Goal: Task Accomplishment & Management: Complete application form

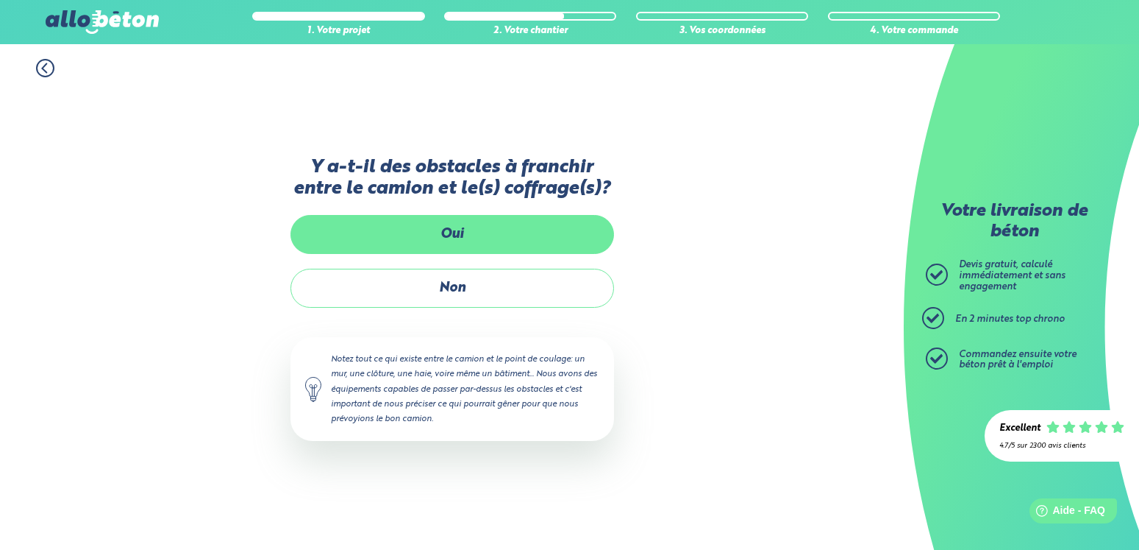
click at [459, 237] on label "Oui" at bounding box center [453, 234] width 324 height 39
click at [0, 0] on input "Oui" at bounding box center [0, 0] width 0 height 0
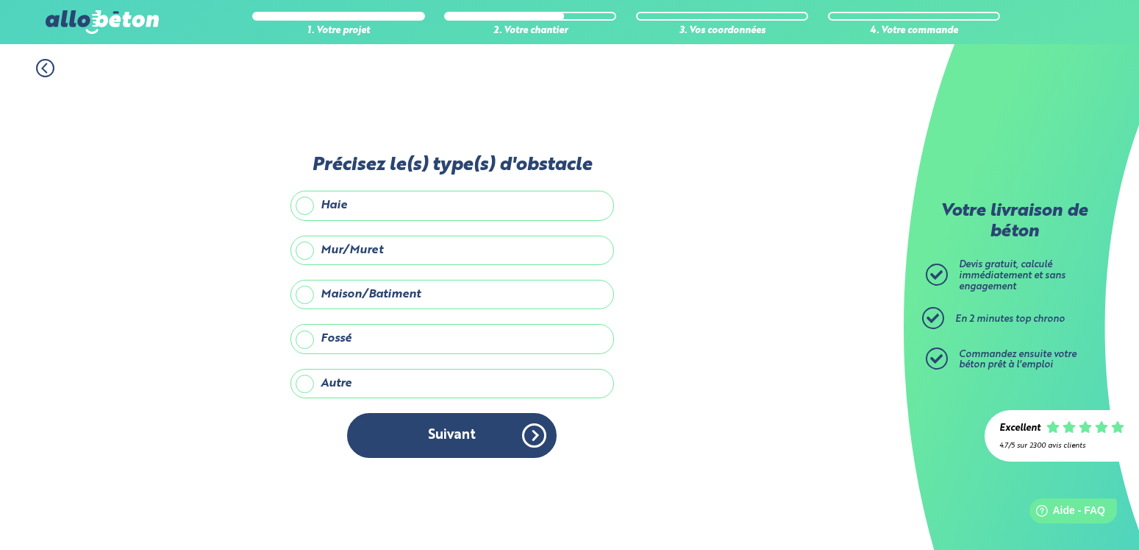
click at [318, 296] on label "Maison/Batiment" at bounding box center [453, 294] width 324 height 29
click at [0, 0] on input "Maison/Batiment" at bounding box center [0, 0] width 0 height 0
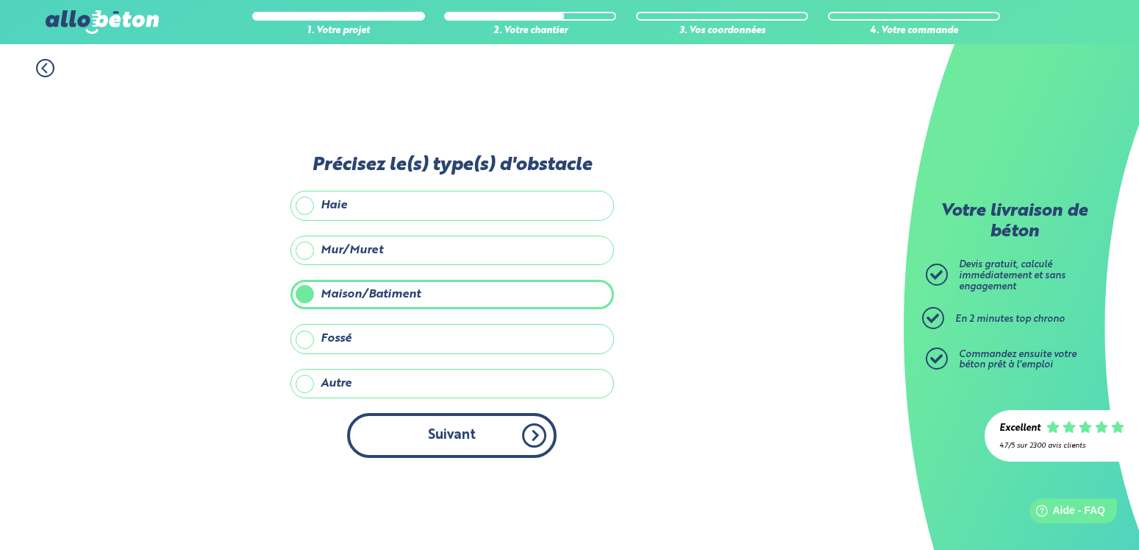
click at [535, 436] on button "Suivant" at bounding box center [452, 435] width 210 height 45
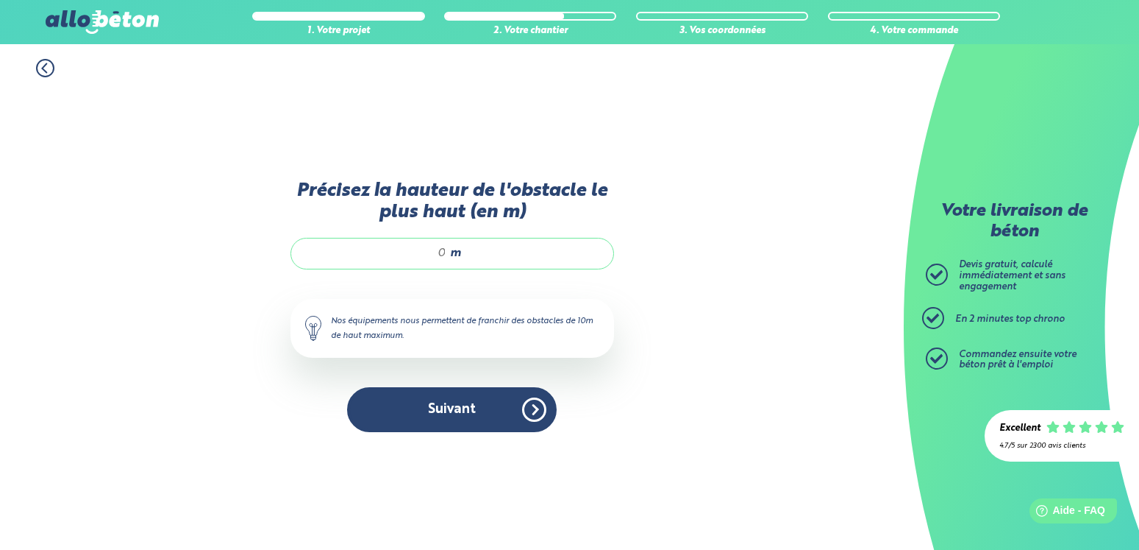
click at [437, 251] on input "Précisez la hauteur de l'obstacle le plus haut (en m)" at bounding box center [376, 253] width 141 height 15
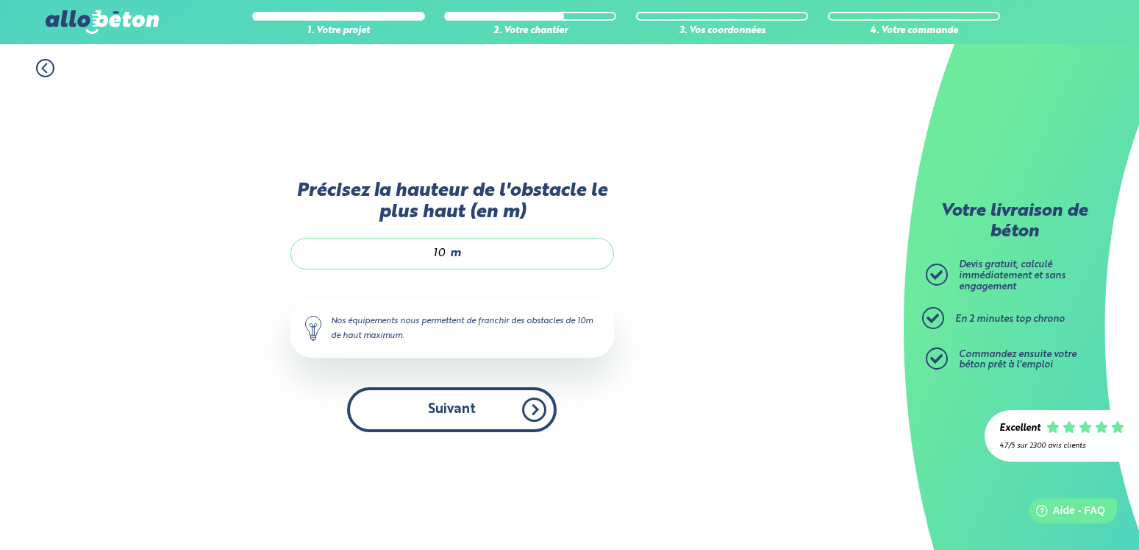
type input "10"
click at [530, 408] on button "Suivant" at bounding box center [452, 409] width 210 height 45
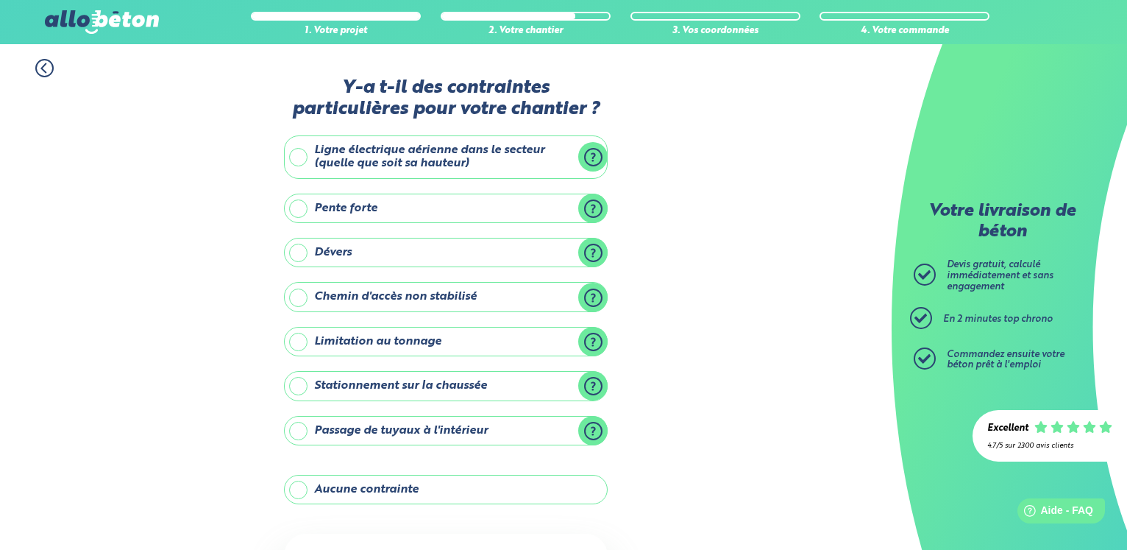
click at [398, 491] on label "Aucune contrainte" at bounding box center [446, 488] width 324 height 29
click at [0, 0] on input "Aucune contrainte" at bounding box center [0, 0] width 0 height 0
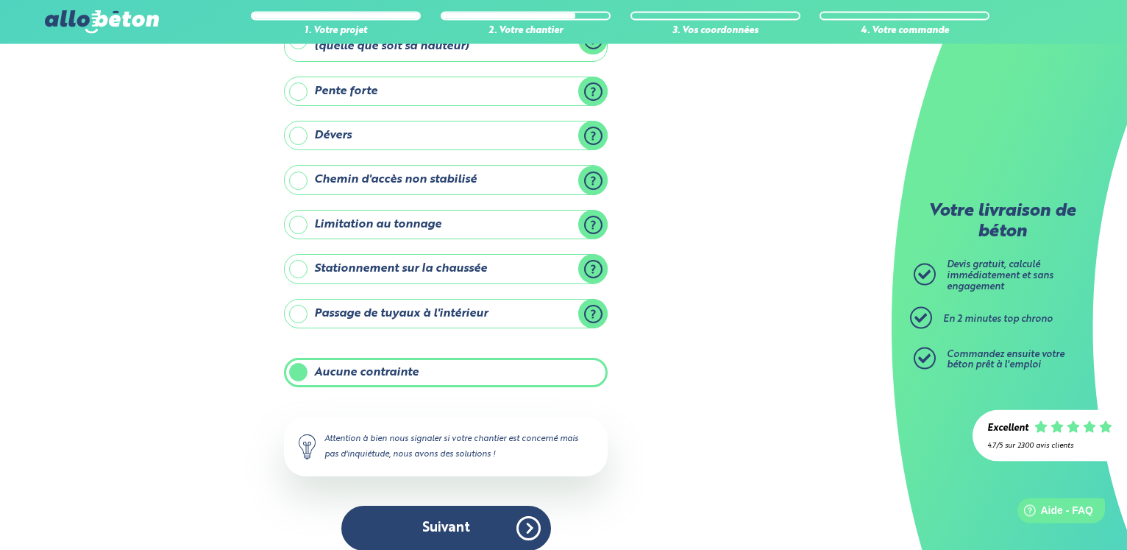
scroll to position [132, 0]
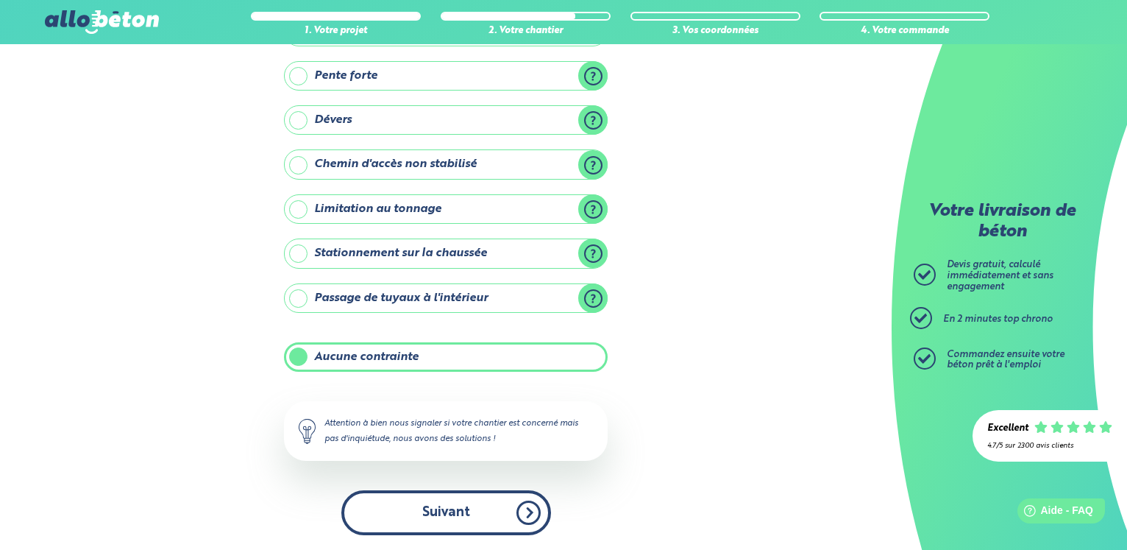
click at [527, 508] on button "Suivant" at bounding box center [446, 512] width 210 height 45
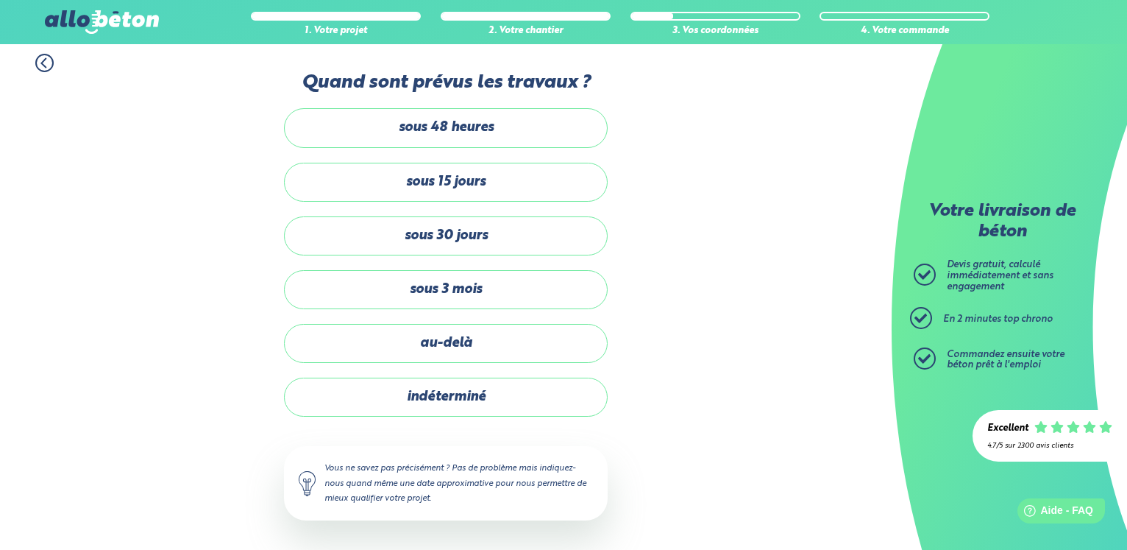
scroll to position [5, 0]
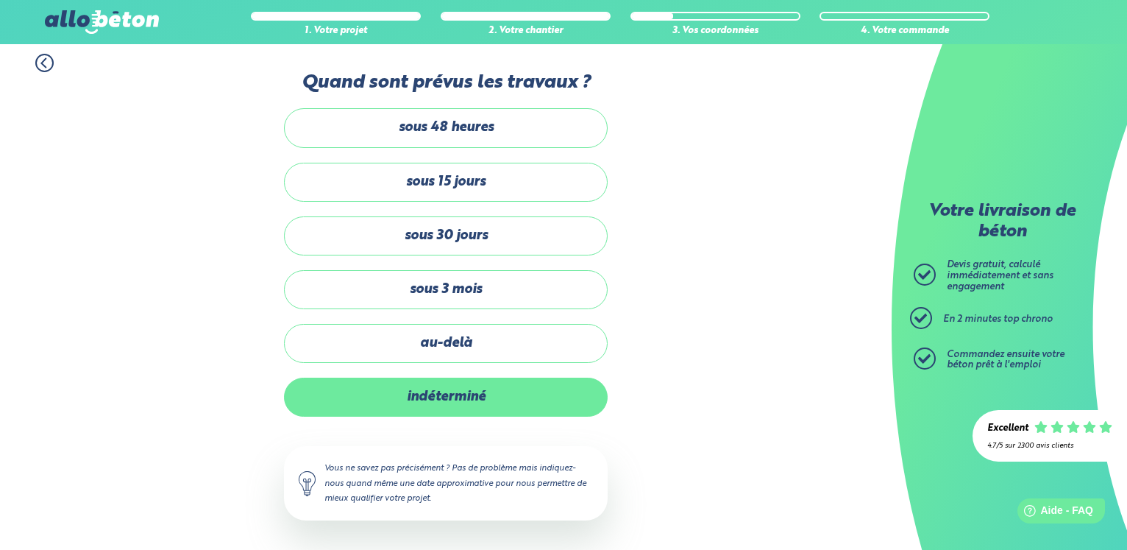
click at [443, 398] on label "indéterminé" at bounding box center [446, 396] width 324 height 39
click at [0, 0] on input "indéterminé" at bounding box center [0, 0] width 0 height 0
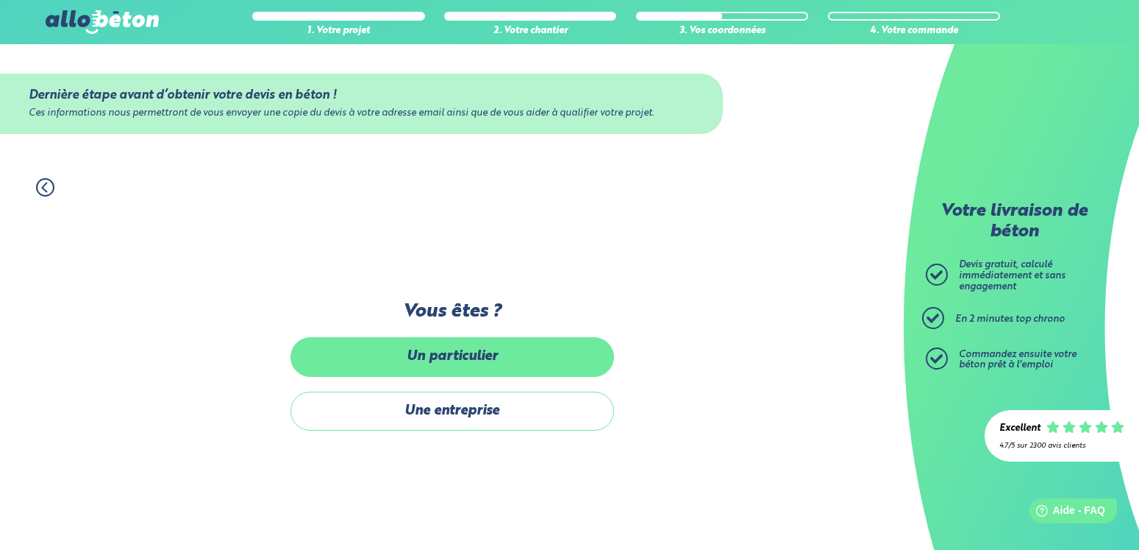
click at [454, 362] on label "Un particulier" at bounding box center [453, 356] width 324 height 39
click at [0, 0] on input "Un particulier" at bounding box center [0, 0] width 0 height 0
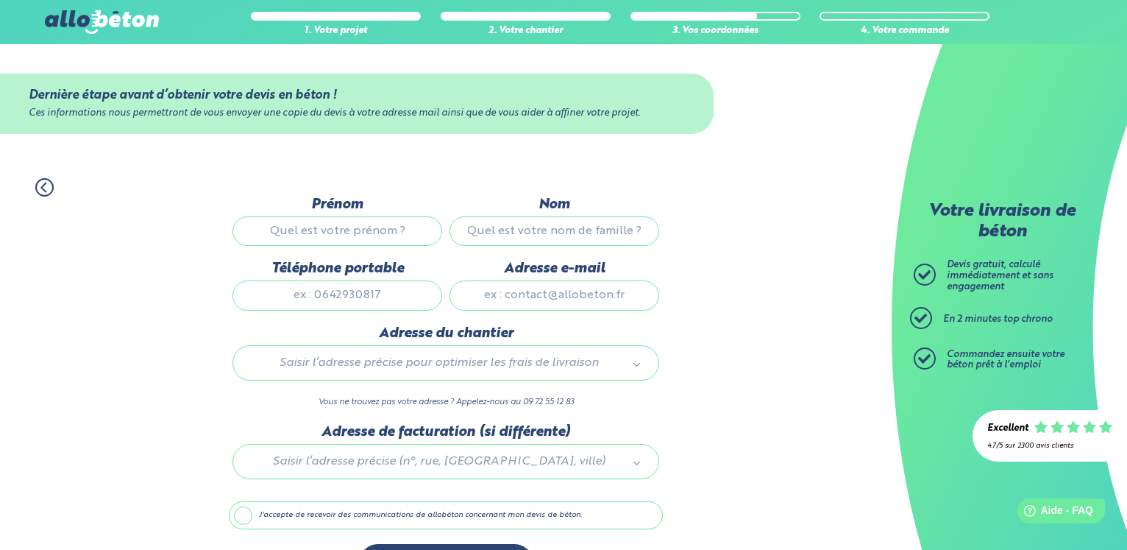
scroll to position [53, 0]
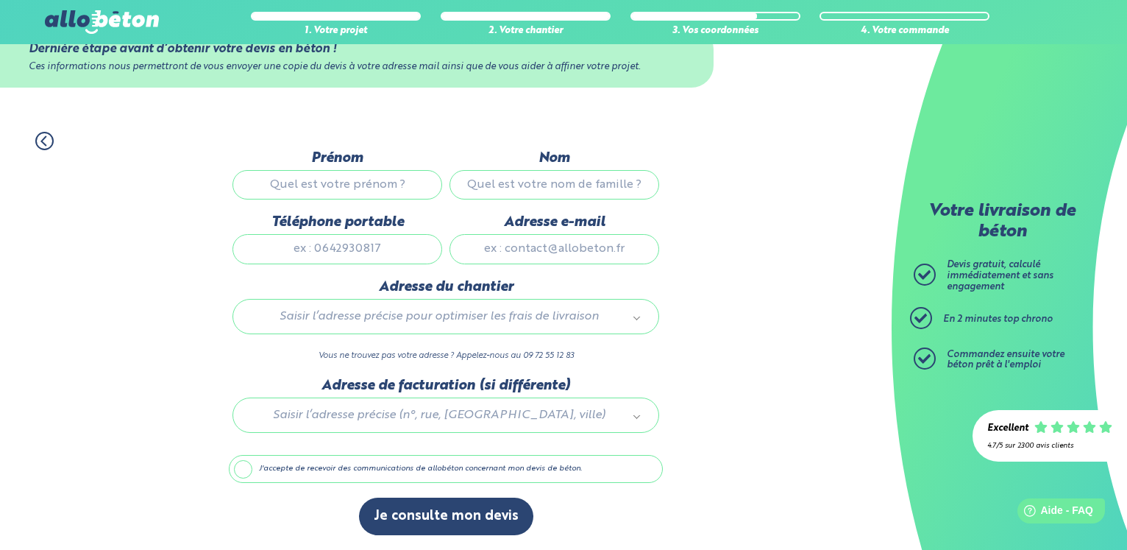
click at [317, 179] on input "Prénom" at bounding box center [337, 184] width 210 height 29
